Goal: Information Seeking & Learning: Learn about a topic

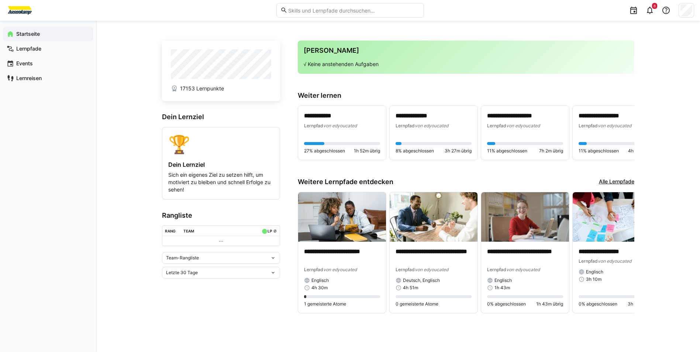
click at [225, 257] on div "Team-Rangliste" at bounding box center [218, 257] width 104 height 5
click at [218, 285] on div "Individuelle Rangliste" at bounding box center [220, 287] width 109 height 6
click at [240, 311] on div "Letzte 30 Tage" at bounding box center [221, 312] width 118 height 12
click at [244, 303] on span "Gesamt" at bounding box center [221, 299] width 118 height 12
click at [45, 53] on div "Lernpfade" at bounding box center [48, 48] width 90 height 15
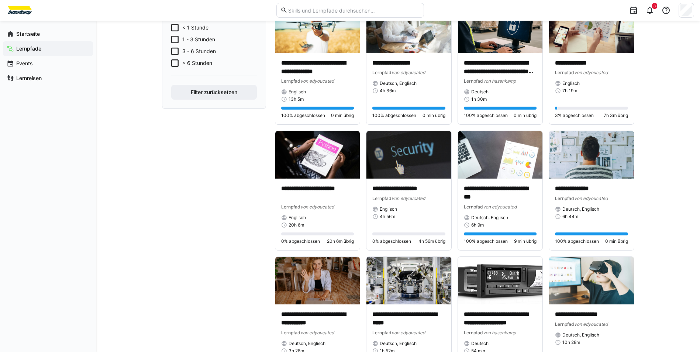
scroll to position [258, 0]
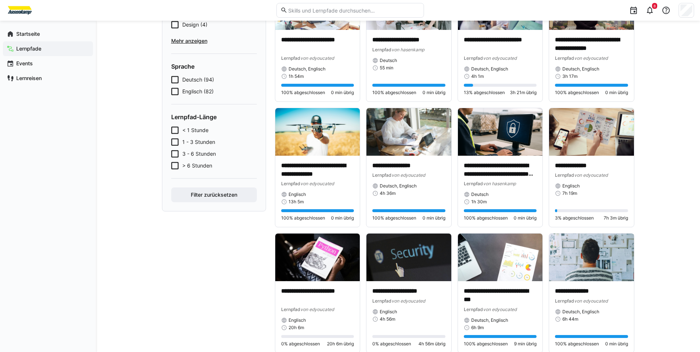
click at [197, 79] on span "Deutsch (94)" at bounding box center [198, 79] width 32 height 7
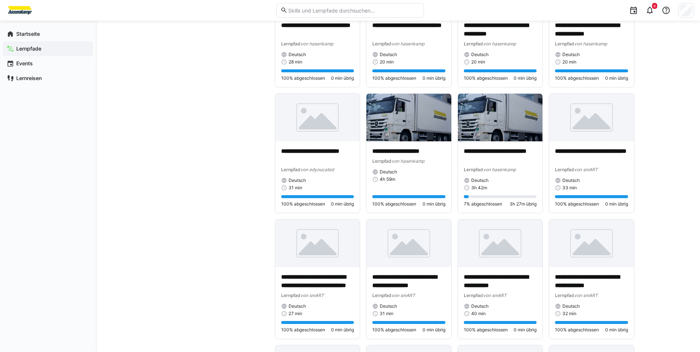
scroll to position [2378, 0]
